Goal: Book appointment/travel/reservation

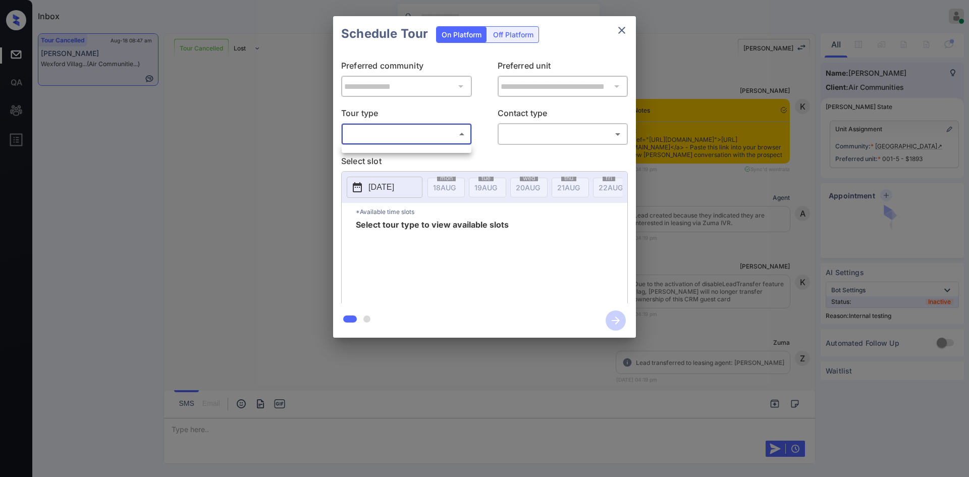
scroll to position [9719, 0]
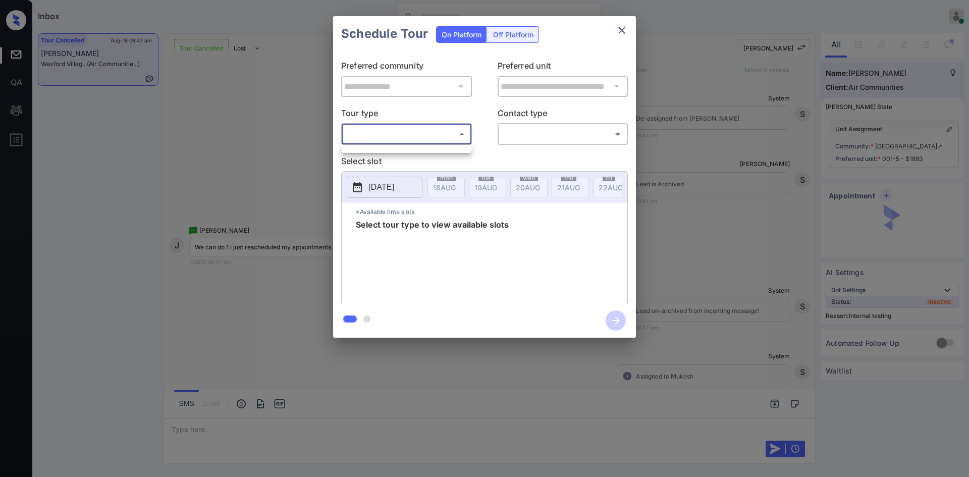
click at [393, 146] on ul at bounding box center [407, 147] width 130 height 5
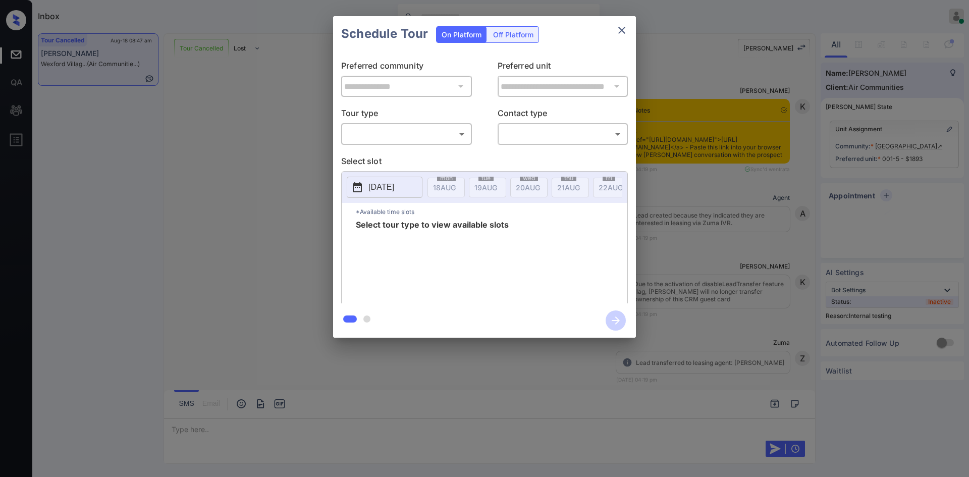
scroll to position [9719, 0]
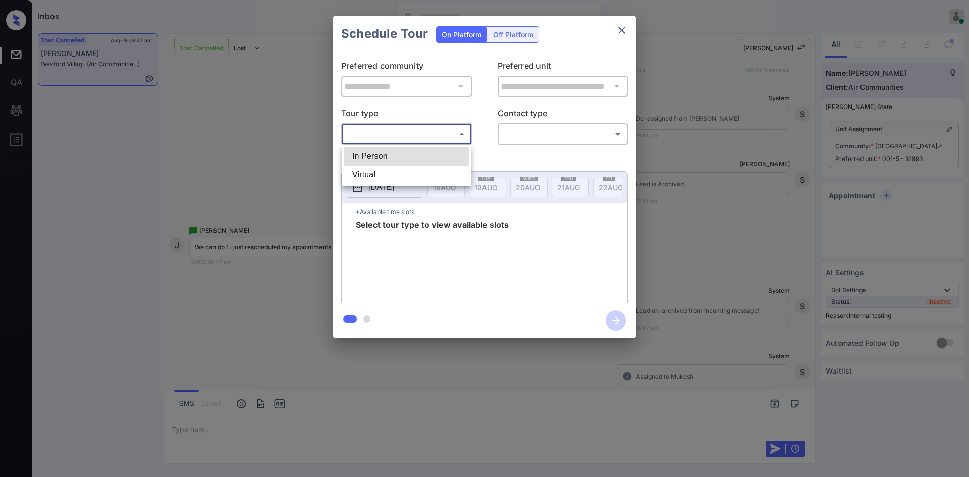
click at [435, 137] on body "Inbox Mukesh Online Set yourself offline Set yourself on break Profile Switch t…" at bounding box center [484, 238] width 969 height 477
click at [407, 155] on li "In Person" at bounding box center [406, 156] width 125 height 18
type input "********"
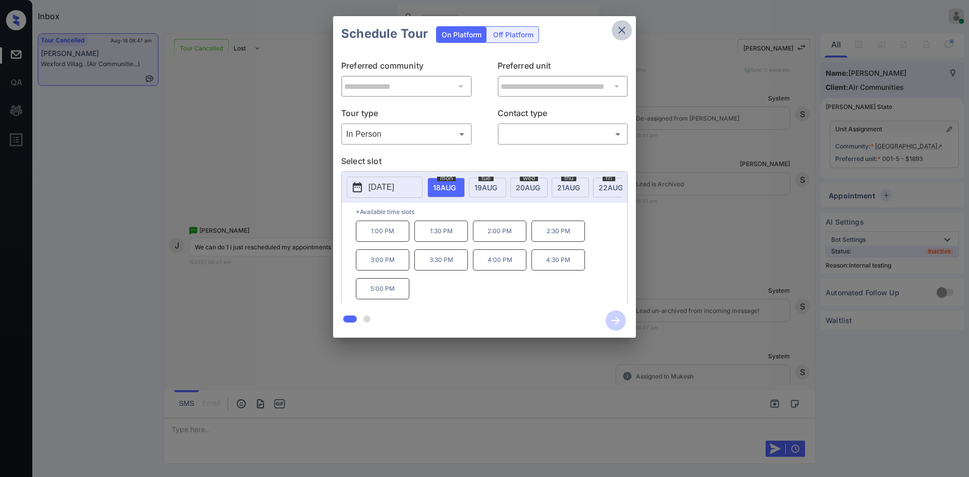
click at [624, 24] on icon "close" at bounding box center [622, 30] width 12 height 12
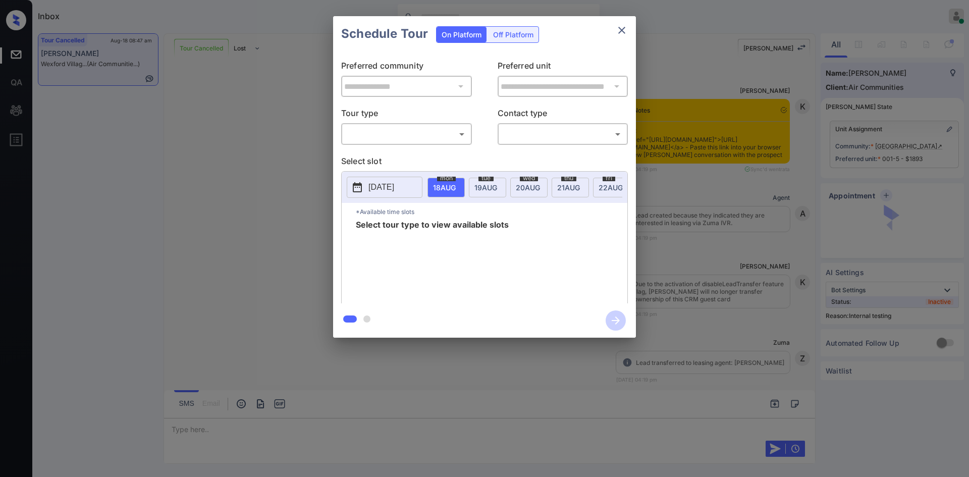
scroll to position [9779, 0]
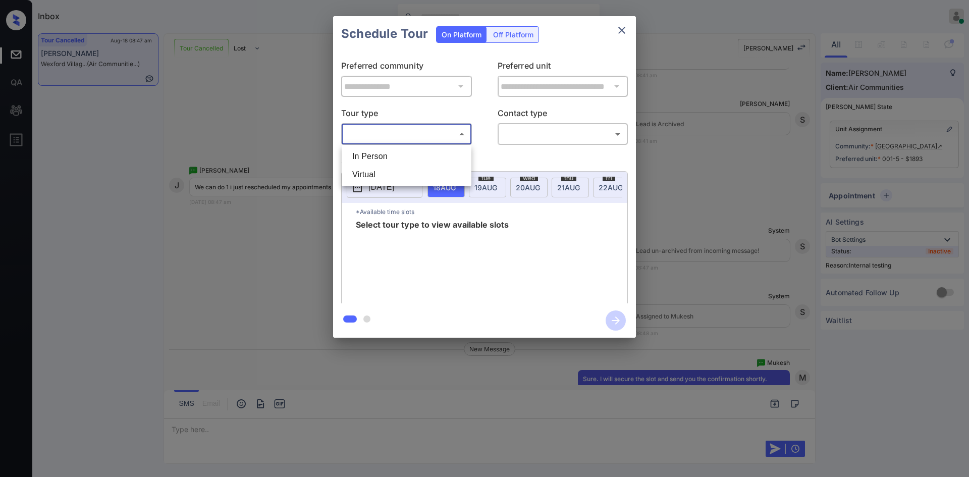
click at [425, 129] on body "Inbox Mukesh Online Set yourself offline Set yourself on break Profile Switch t…" at bounding box center [484, 238] width 969 height 477
click at [387, 154] on li "In Person" at bounding box center [406, 156] width 125 height 18
type input "********"
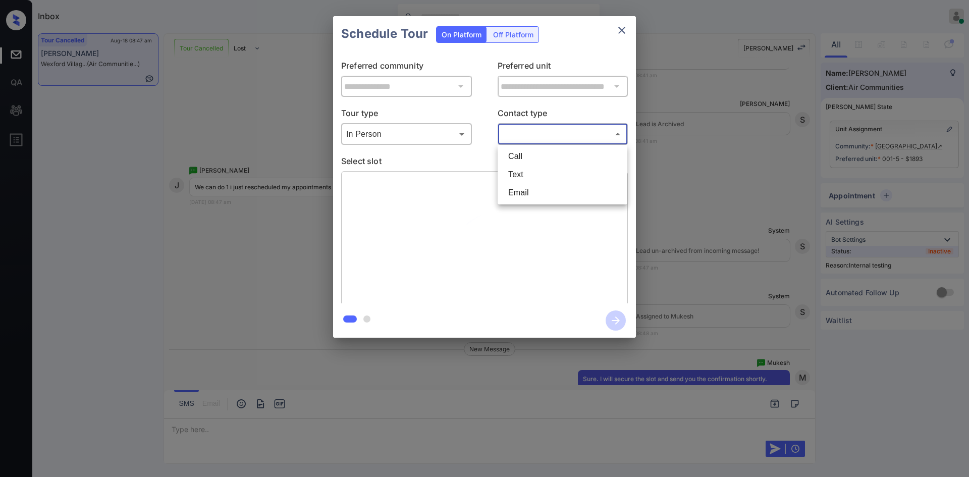
drag, startPoint x: 531, startPoint y: 134, endPoint x: 530, endPoint y: 174, distance: 39.4
click at [530, 174] on body "Inbox Mukesh Online Set yourself offline Set yourself on break Profile Switch t…" at bounding box center [484, 238] width 969 height 477
click at [530, 174] on li "Text" at bounding box center [562, 174] width 125 height 18
type input "****"
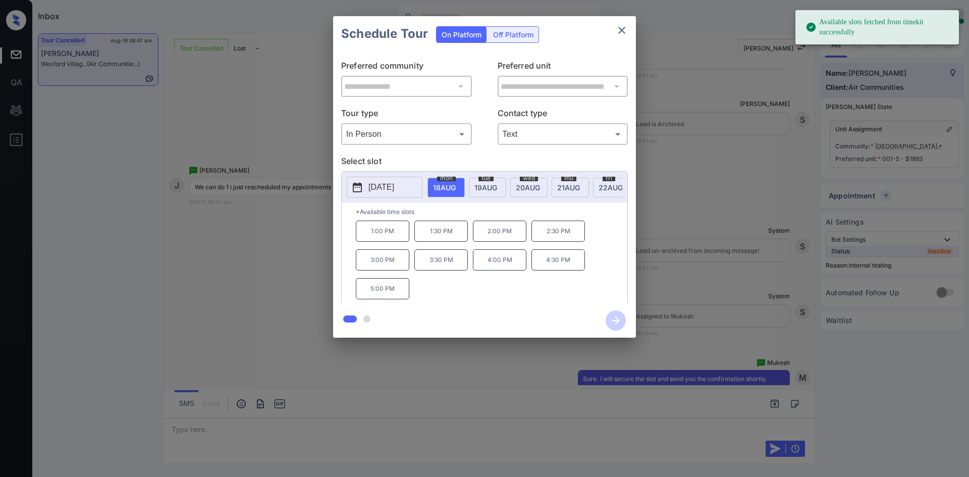
click at [381, 239] on p "1:00 PM" at bounding box center [382, 230] width 53 height 21
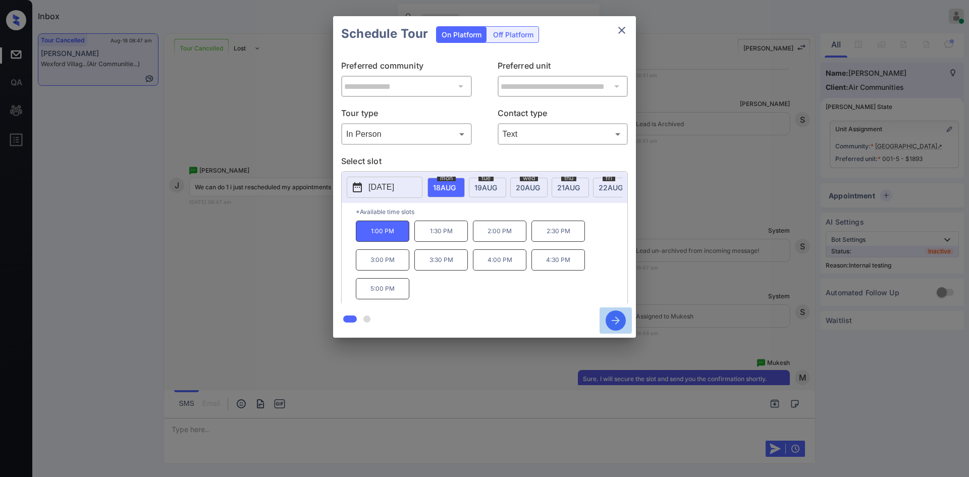
click at [607, 317] on icon "button" at bounding box center [615, 320] width 20 height 20
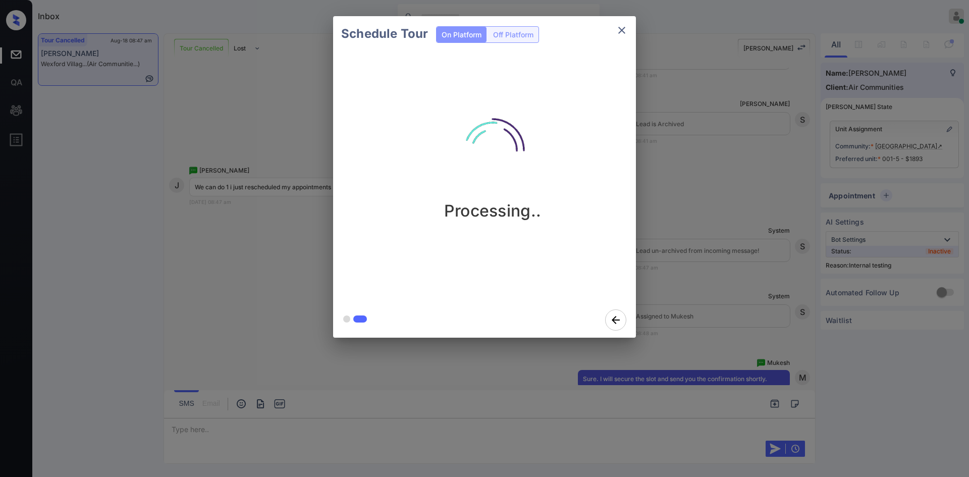
scroll to position [10011, 0]
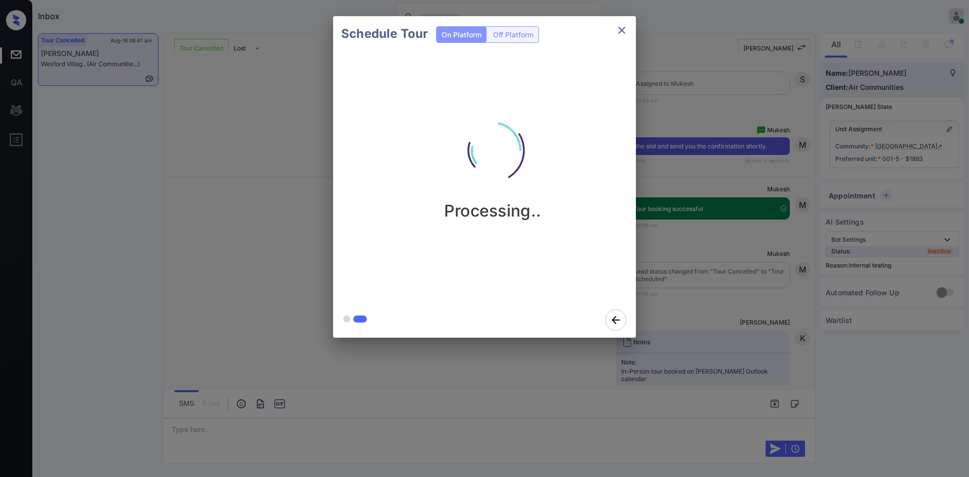
click at [700, 174] on div "Schedule Tour On Platform Off Platform Processing.." at bounding box center [484, 177] width 969 height 354
